Goal: Navigation & Orientation: Find specific page/section

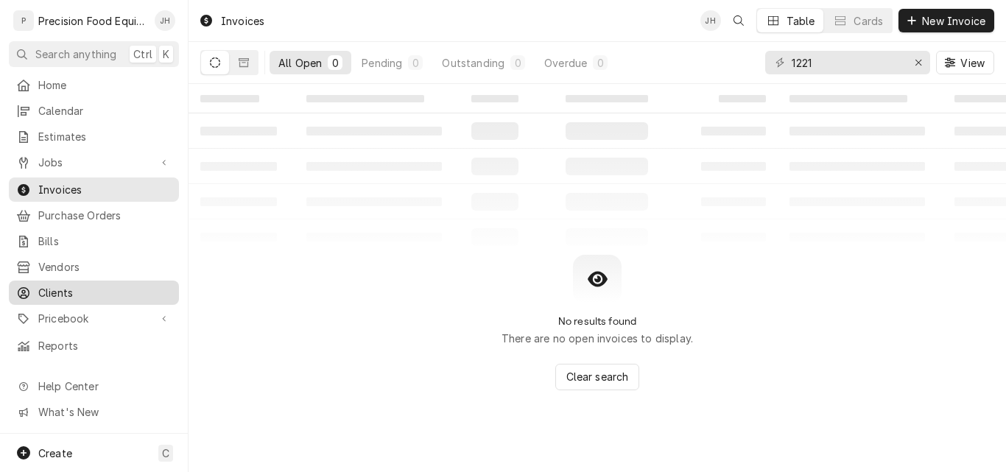
click at [57, 286] on span "Clients" at bounding box center [104, 292] width 133 height 15
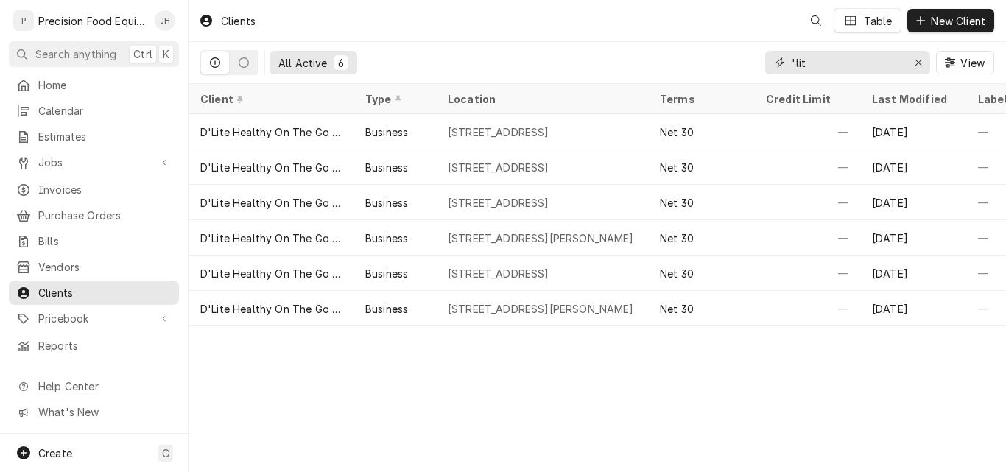
drag, startPoint x: 814, startPoint y: 68, endPoint x: 762, endPoint y: 68, distance: 52.3
click at [762, 68] on div "All Active 6 'lit View" at bounding box center [597, 62] width 794 height 41
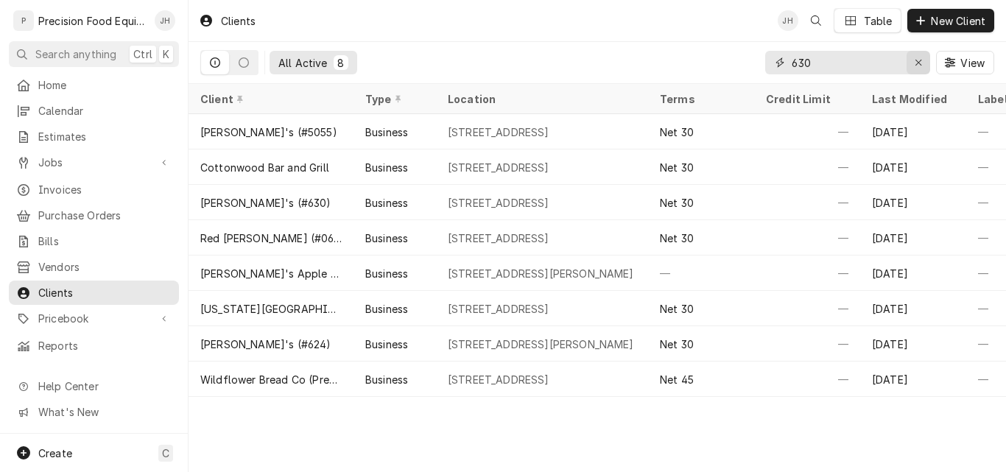
type input "630"
click at [912, 63] on div "Erase input" at bounding box center [918, 62] width 15 height 15
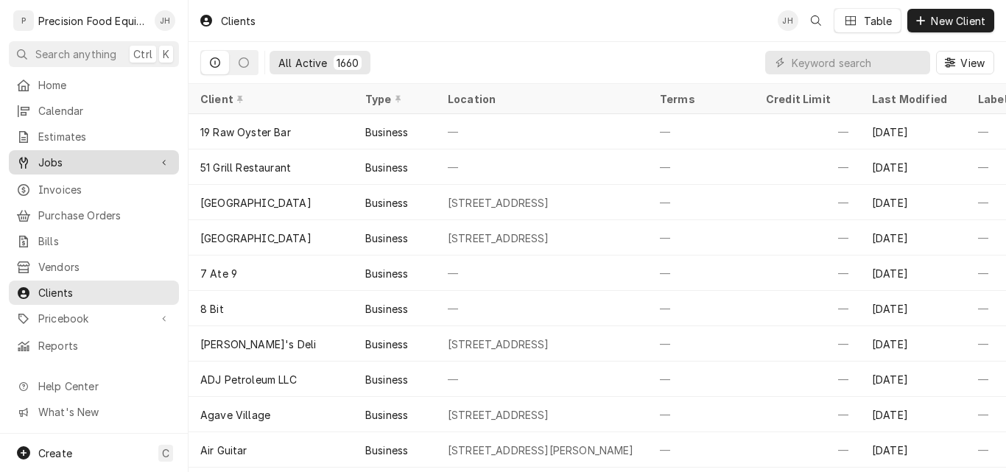
click at [49, 158] on span "Jobs" at bounding box center [93, 162] width 111 height 15
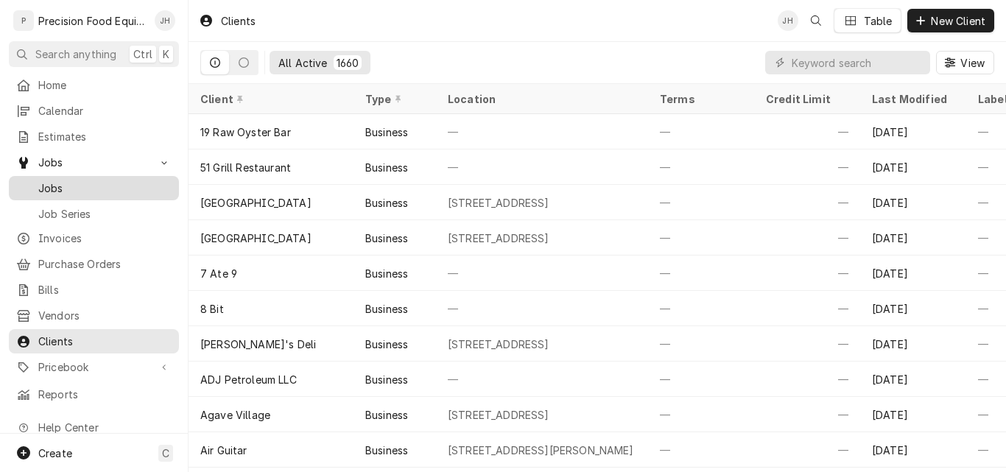
click at [55, 179] on div "Jobs" at bounding box center [94, 188] width 164 height 18
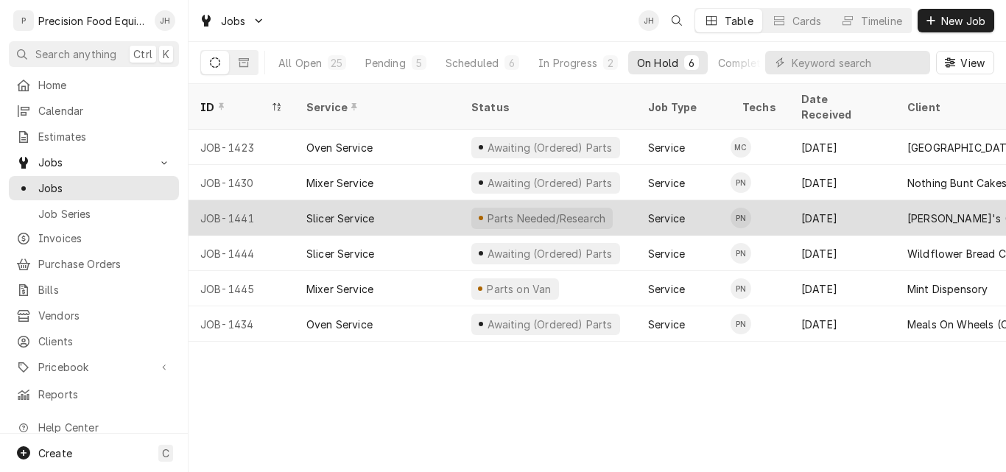
click at [429, 200] on div "Slicer Service" at bounding box center [377, 217] width 165 height 35
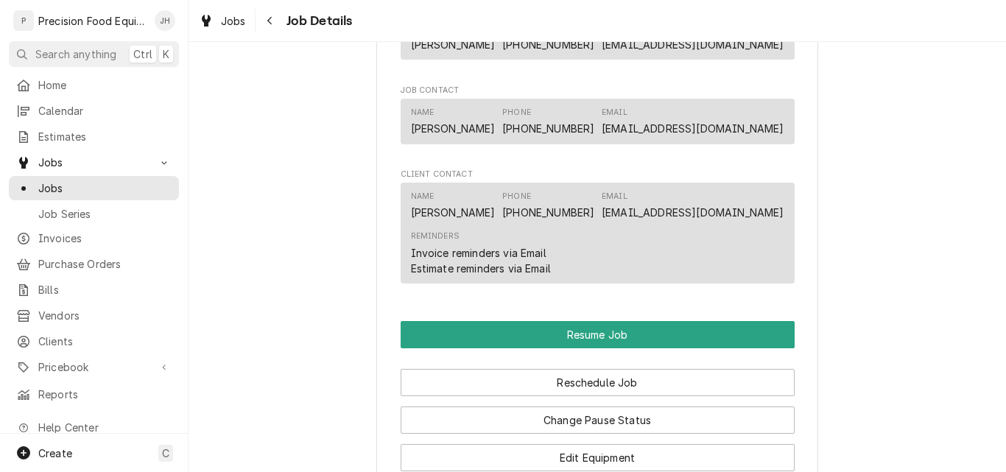
scroll to position [1325, 0]
